Goal: Information Seeking & Learning: Learn about a topic

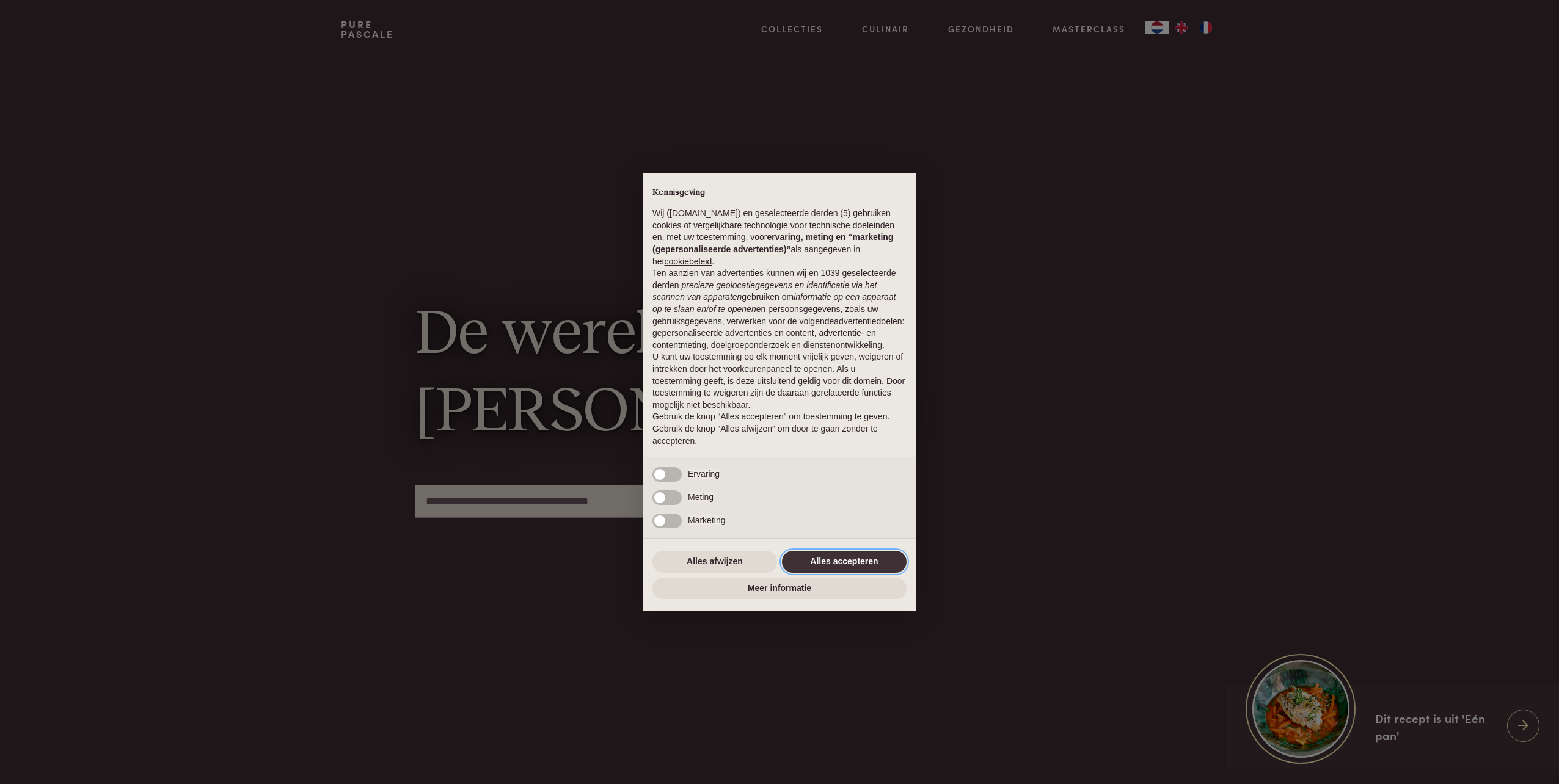
click at [850, 562] on button "Alles accepteren" at bounding box center [844, 562] width 125 height 22
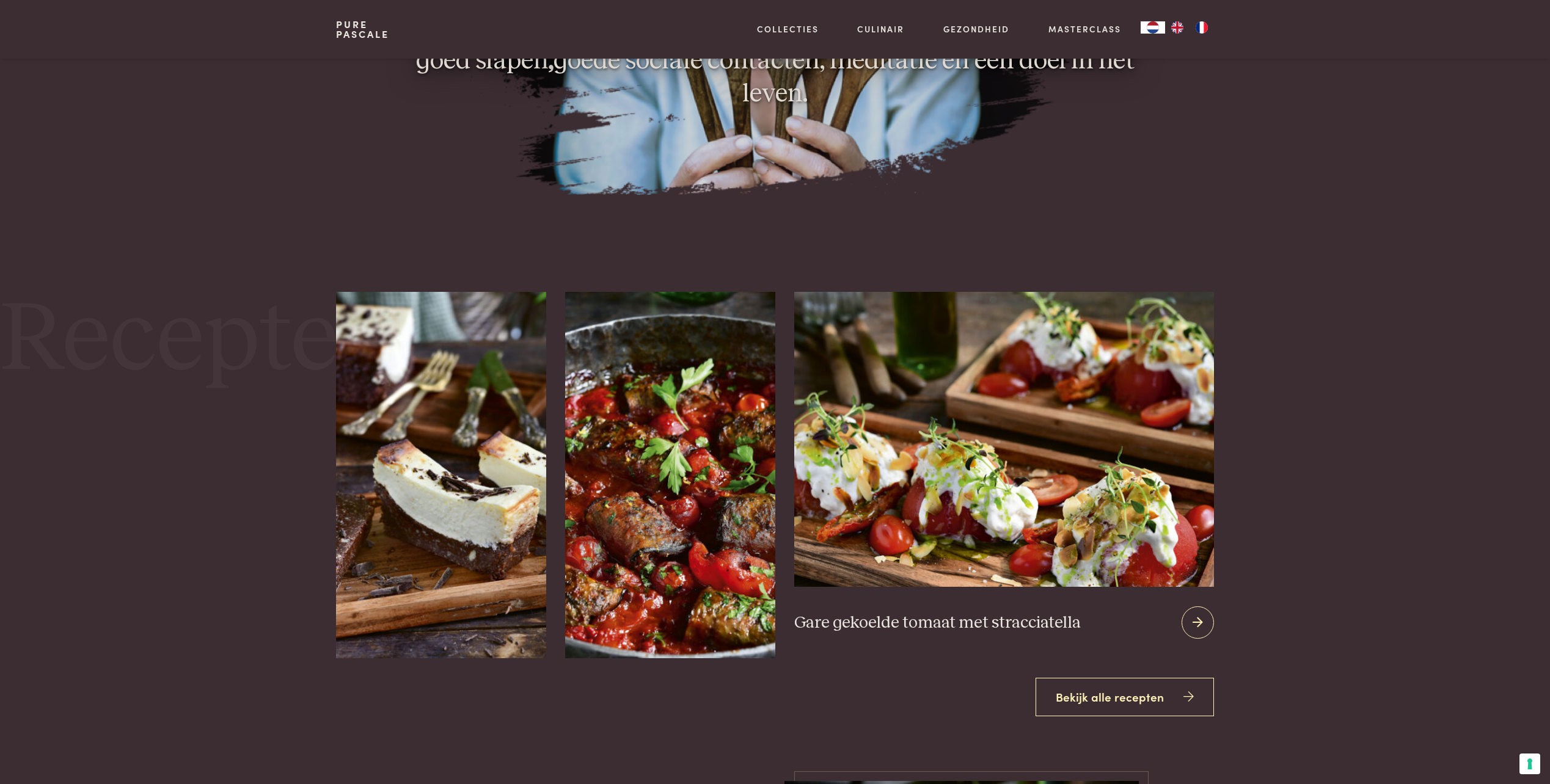
scroll to position [1894, 0]
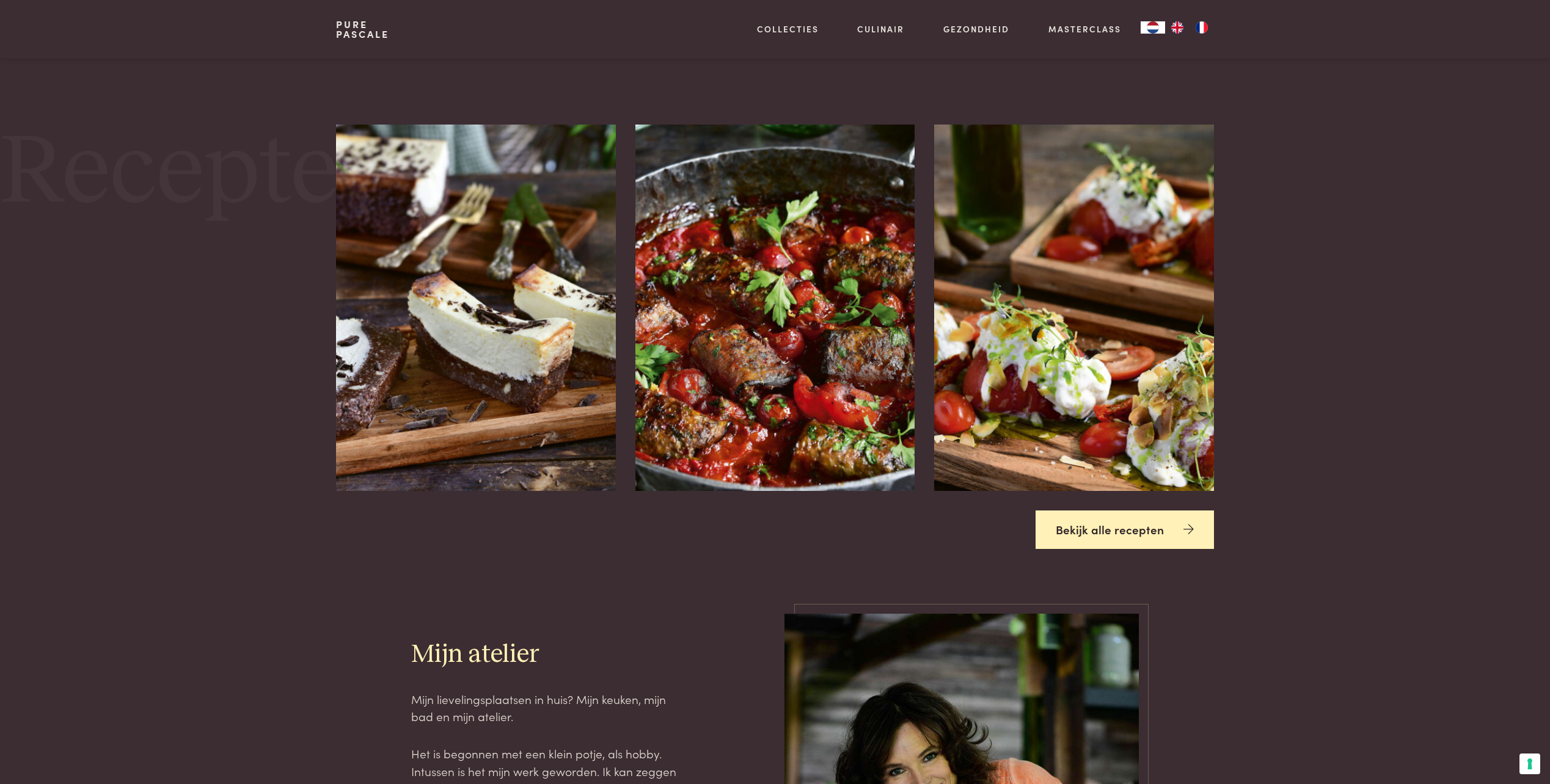
click at [1073, 534] on link "Bekijk alle recepten" at bounding box center [1125, 530] width 179 height 39
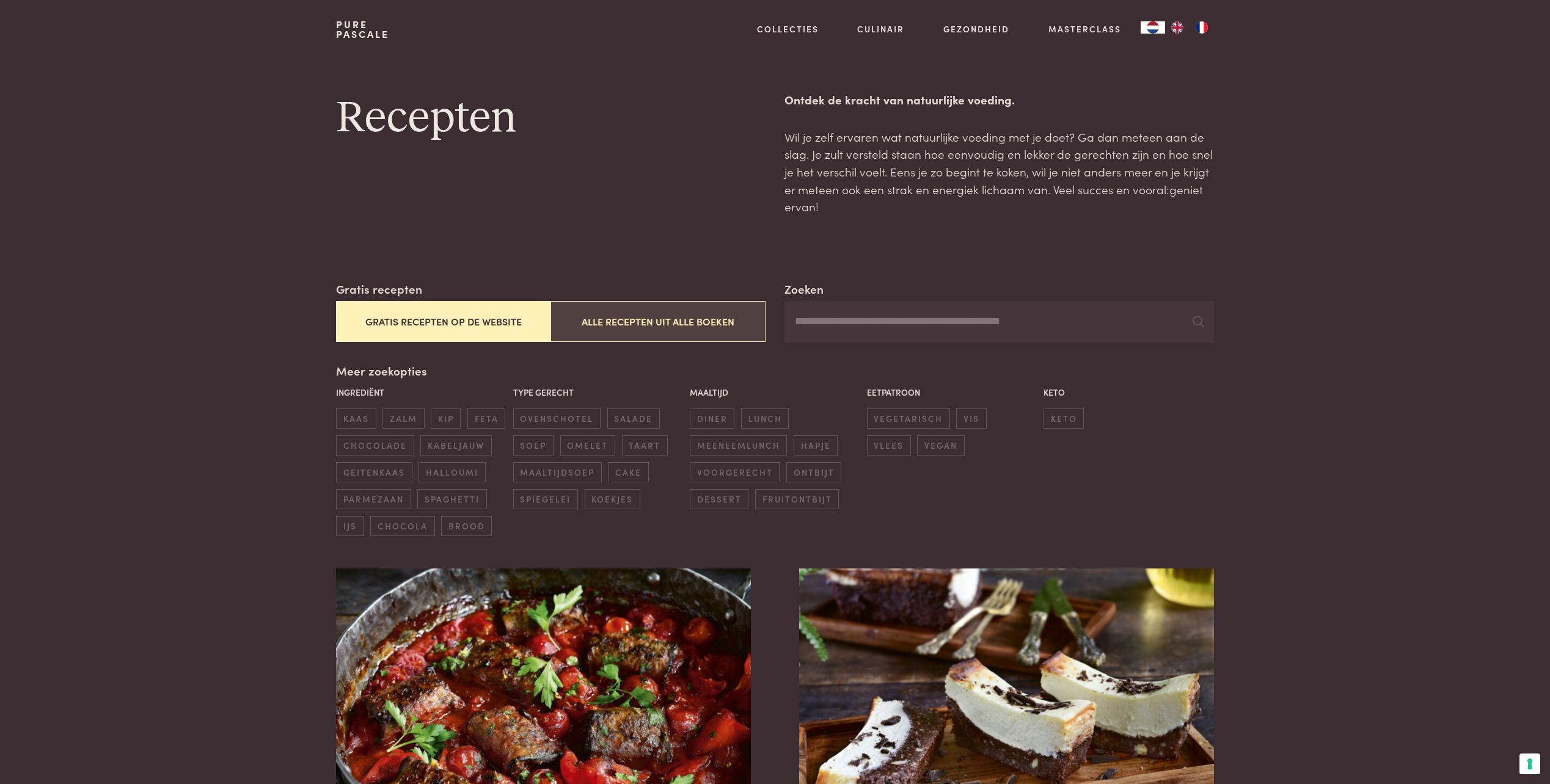
click at [703, 326] on button "Alle recepten uit alle boeken" at bounding box center [657, 322] width 214 height 41
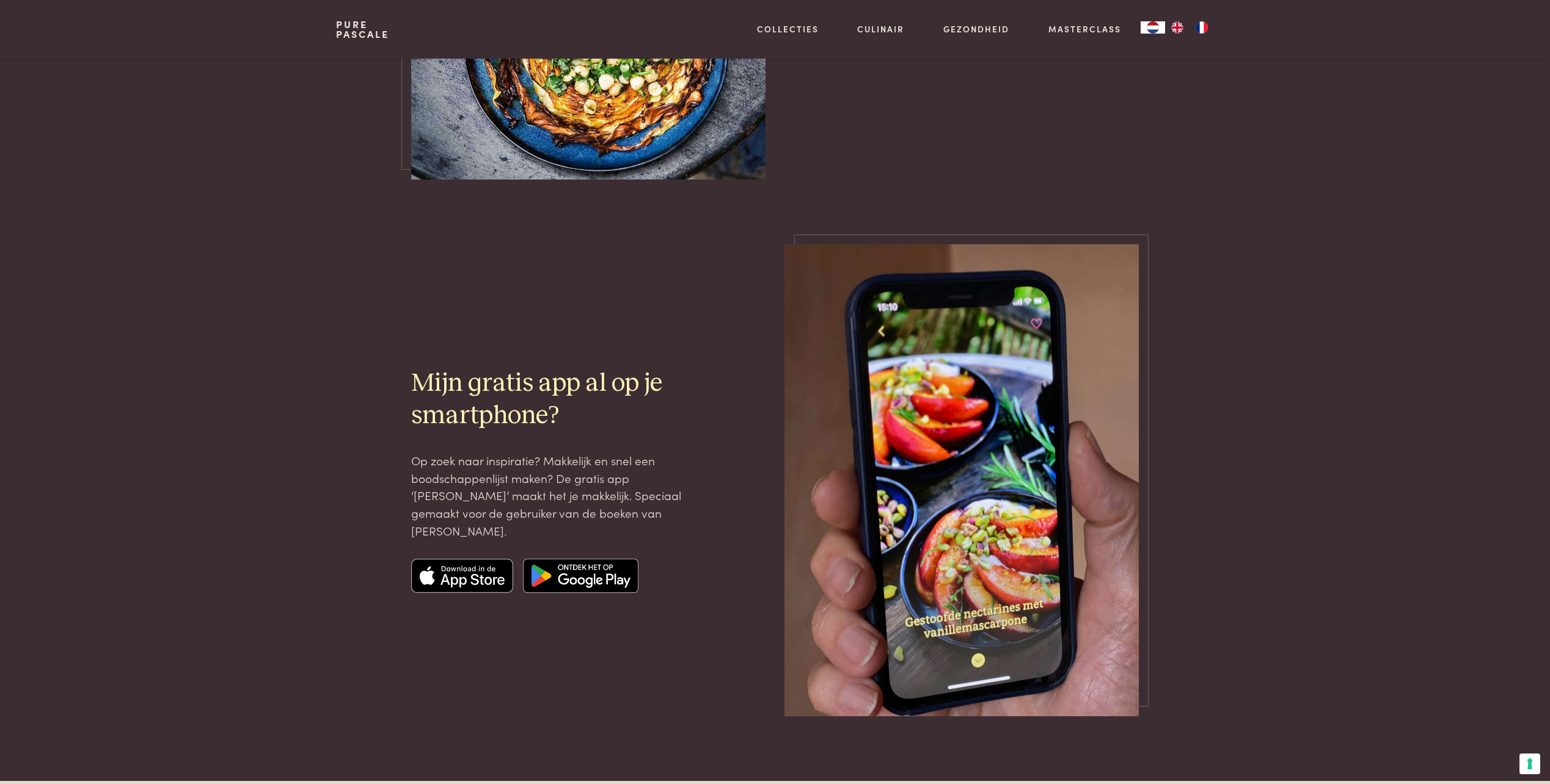
scroll to position [3395, 0]
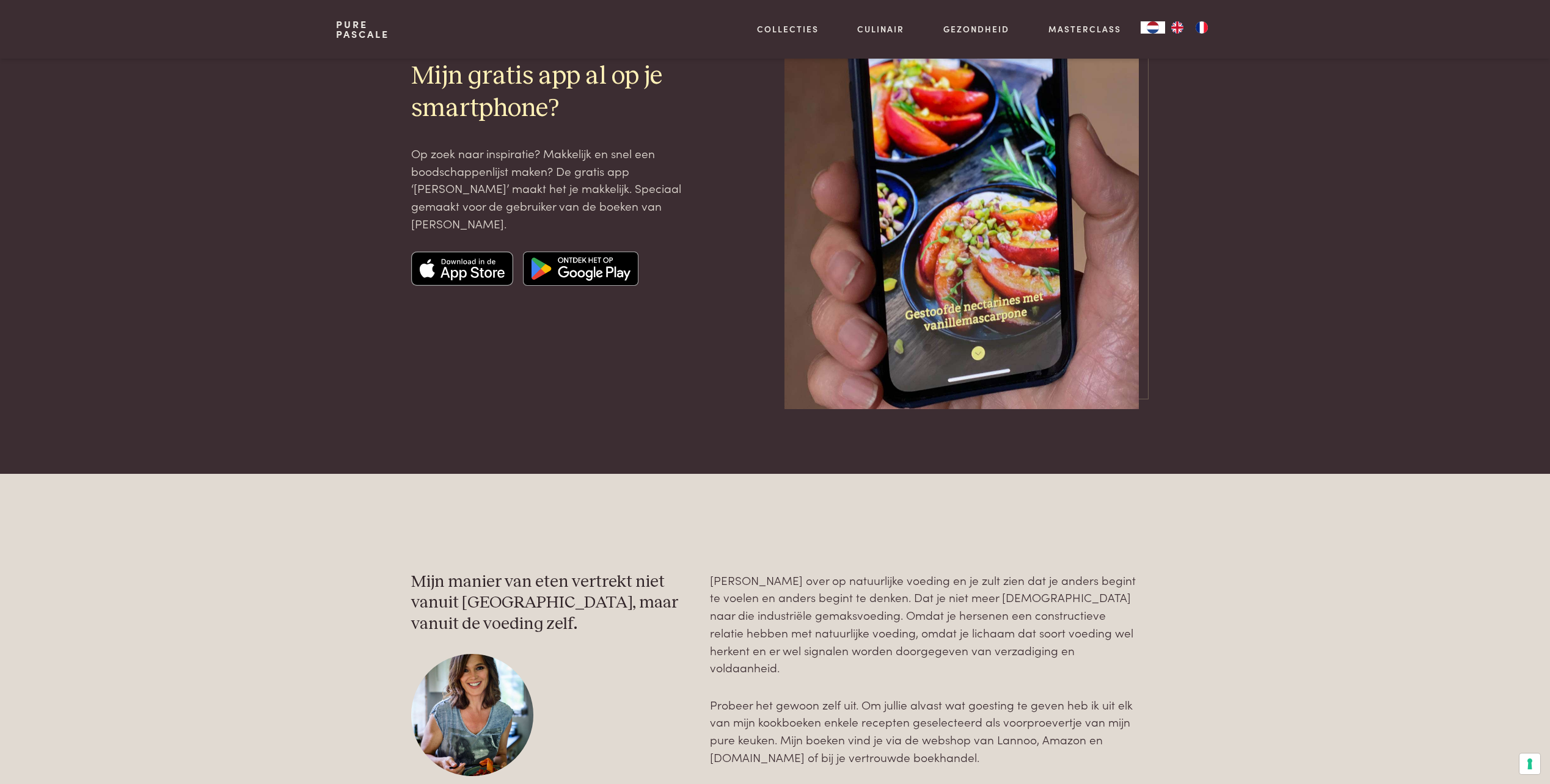
click at [584, 262] on img at bounding box center [581, 268] width 115 height 34
